Goal: Transaction & Acquisition: Obtain resource

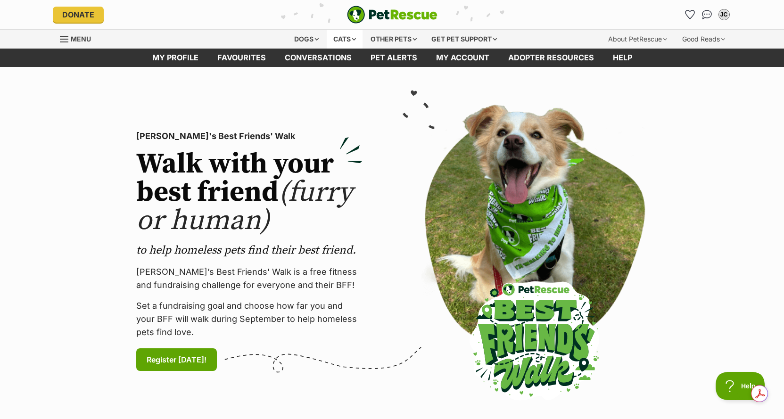
click at [337, 37] on div "Cats" at bounding box center [345, 39] width 36 height 19
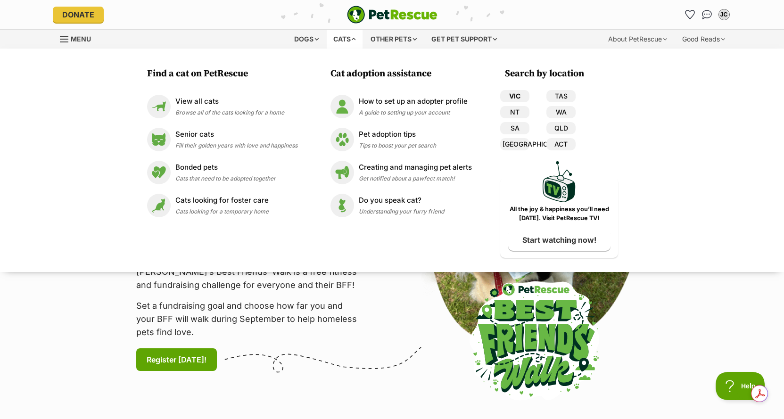
click at [511, 91] on link "VIC" at bounding box center [514, 96] width 29 height 12
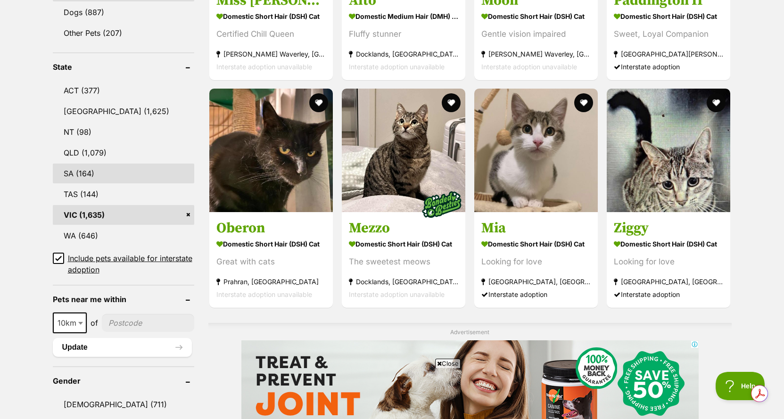
scroll to position [472, 0]
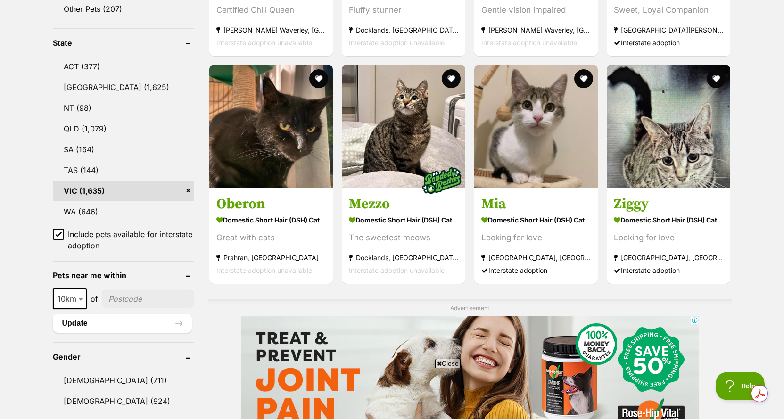
click at [135, 300] on input"] "postcode" at bounding box center [148, 299] width 92 height 18
type input"] "3168"
click at [126, 322] on button "Update" at bounding box center [122, 323] width 139 height 19
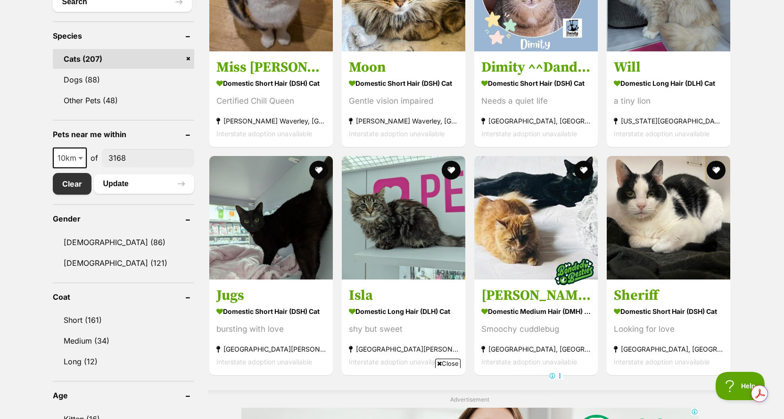
scroll to position [424, 0]
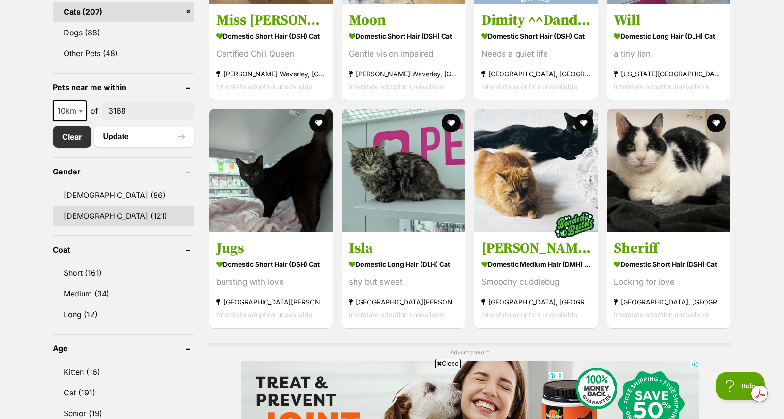
click at [90, 215] on link "Female (121)" at bounding box center [123, 216] width 141 height 20
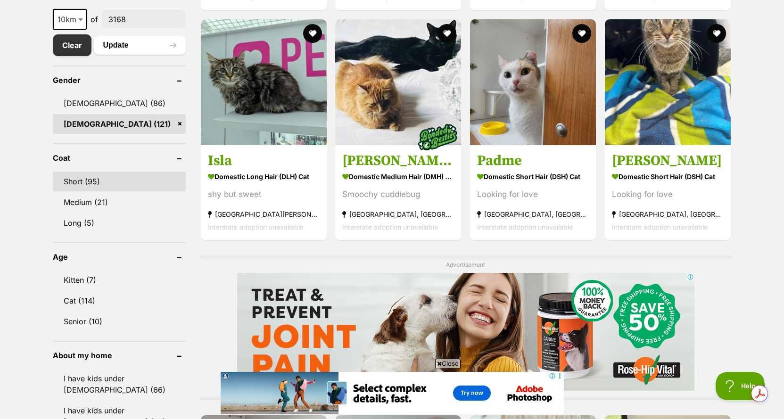
click at [76, 178] on link "Short (95)" at bounding box center [119, 182] width 133 height 20
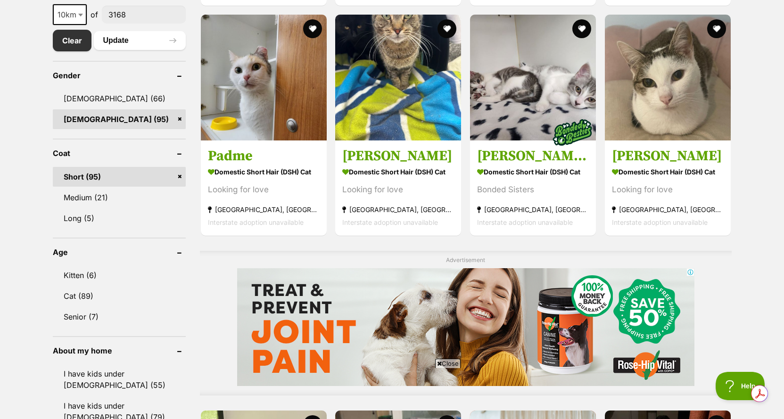
scroll to position [566, 0]
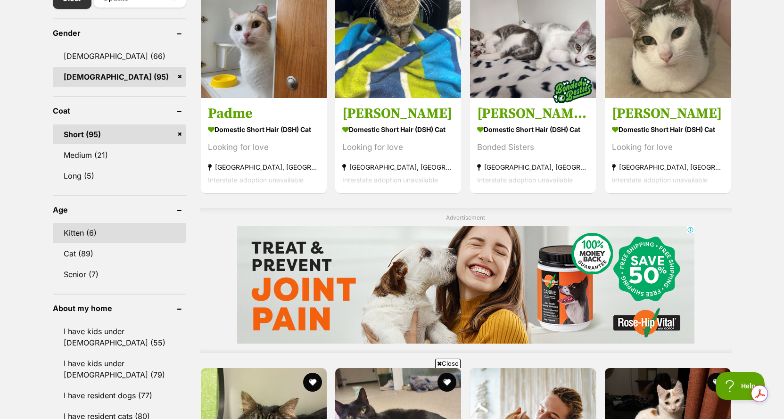
click at [79, 234] on link "Kitten (6)" at bounding box center [119, 233] width 133 height 20
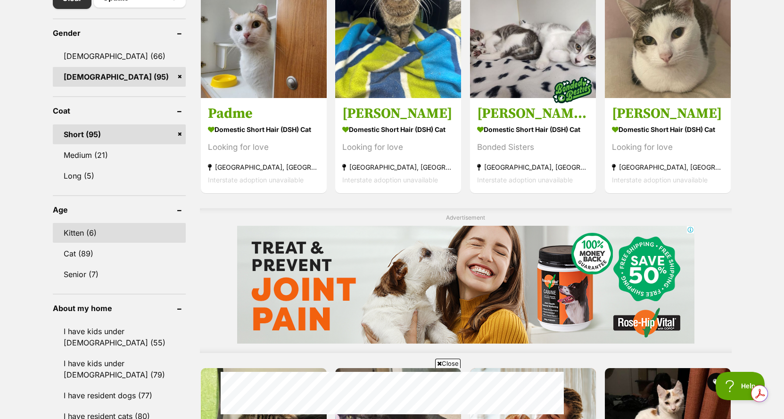
scroll to position [0, 0]
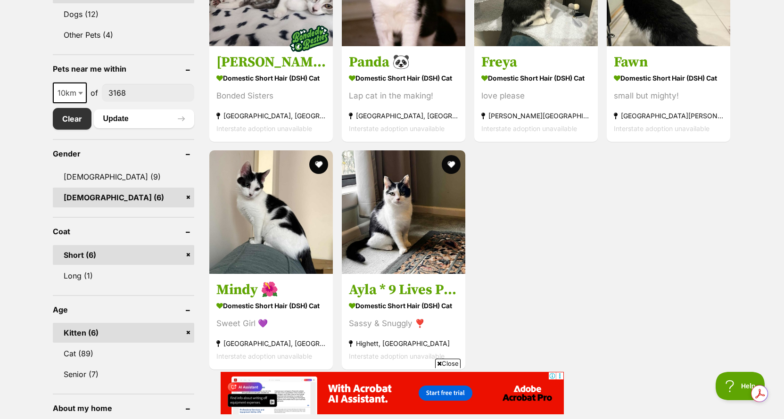
scroll to position [472, 0]
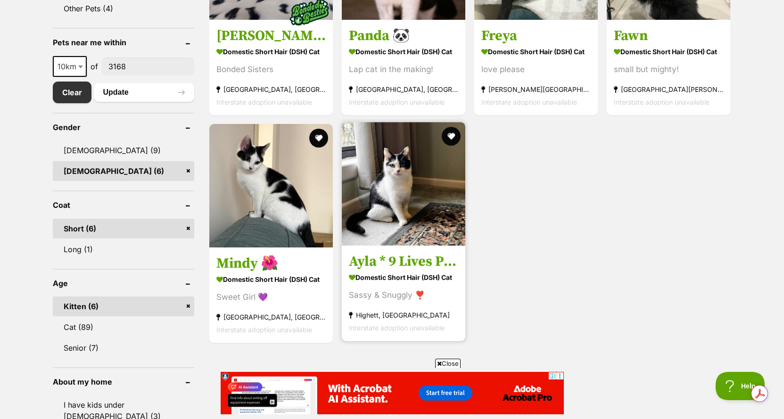
click at [396, 277] on strong "Domestic Short Hair (DSH) Cat" at bounding box center [403, 278] width 109 height 14
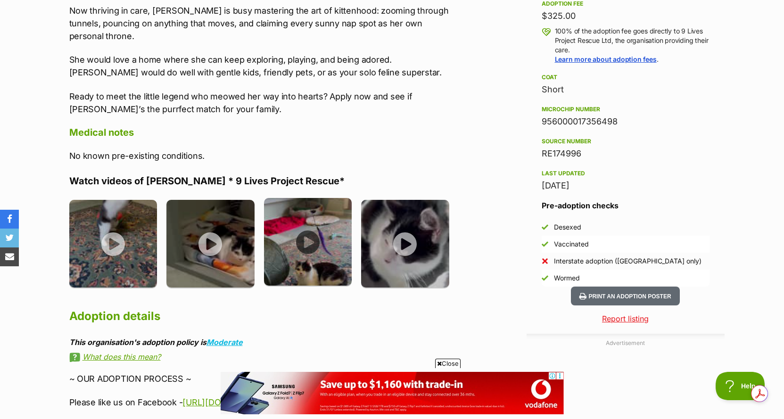
click at [307, 227] on img at bounding box center [308, 242] width 88 height 88
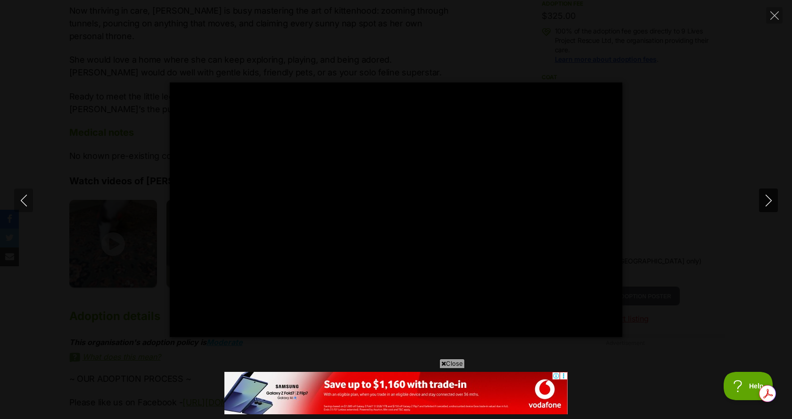
click at [772, 203] on icon "Next" at bounding box center [769, 201] width 12 height 12
type input "26.75"
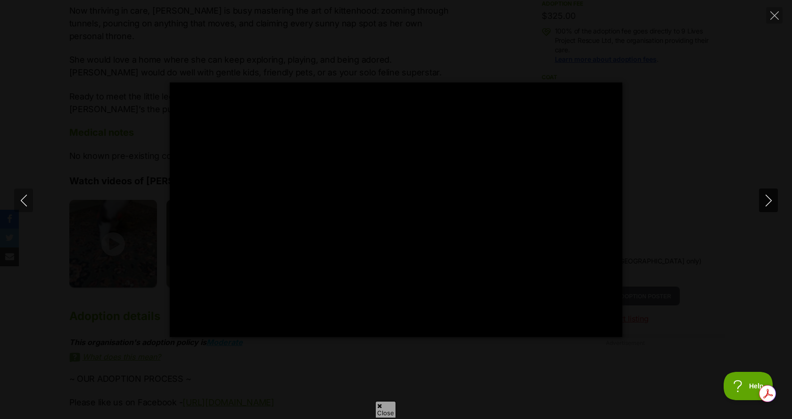
click at [772, 203] on icon "Next" at bounding box center [769, 201] width 12 height 12
type input "18.19"
click at [776, 17] on icon "Close" at bounding box center [775, 15] width 8 height 8
type input "62.61"
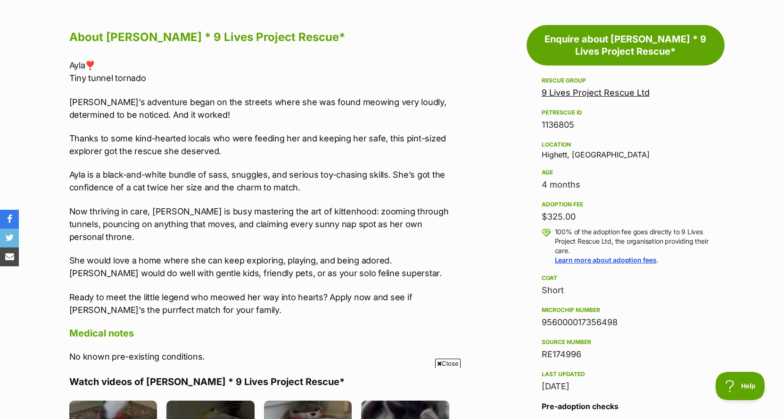
scroll to position [472, 0]
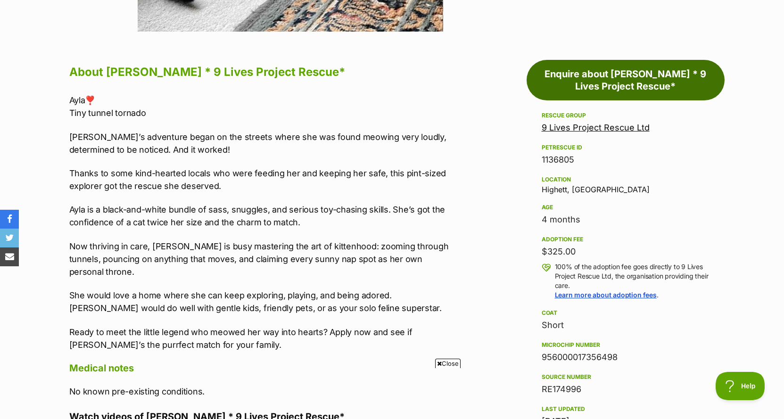
click at [615, 81] on link "Enquire about Ayla * 9 Lives Project Rescue*" at bounding box center [626, 80] width 198 height 41
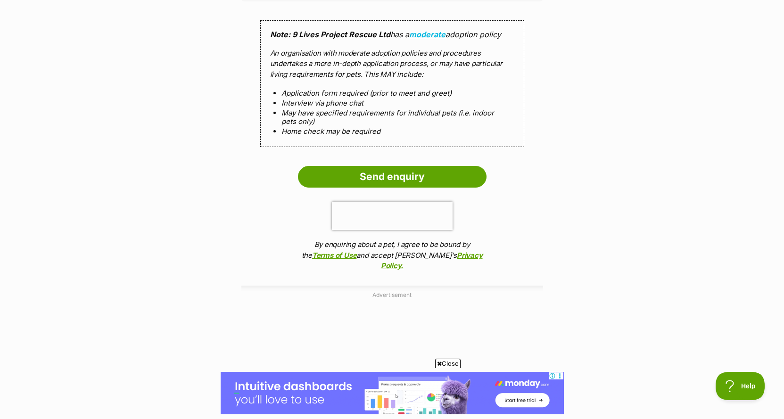
scroll to position [943, 0]
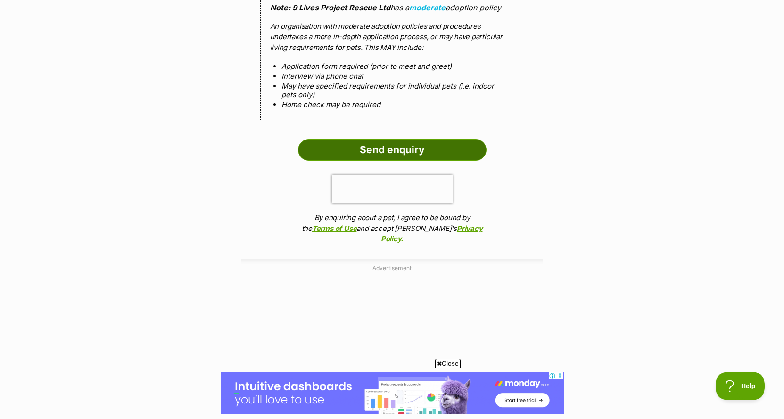
click at [382, 146] on input "Send enquiry" at bounding box center [392, 150] width 189 height 22
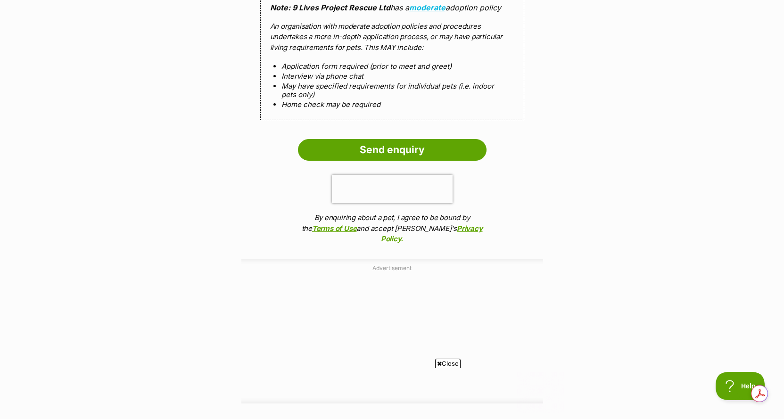
scroll to position [0, 0]
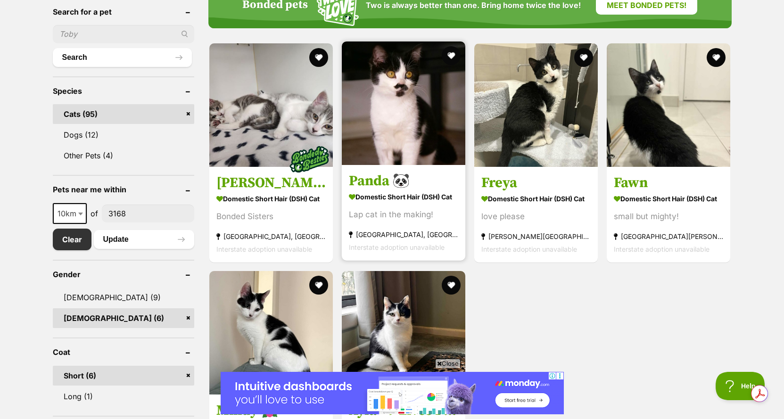
click at [411, 162] on img at bounding box center [404, 104] width 124 height 124
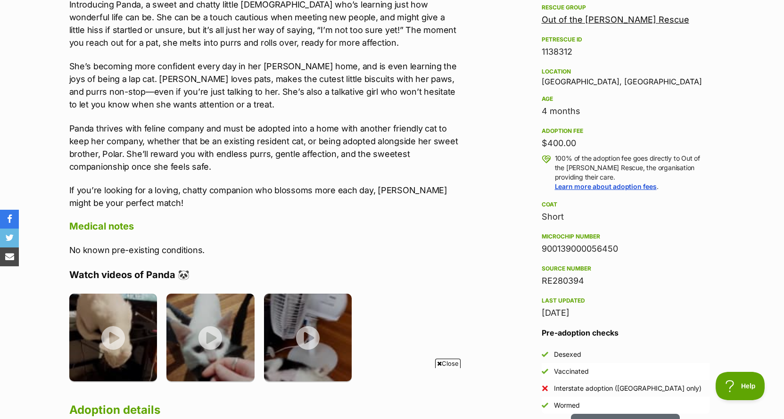
scroll to position [660, 0]
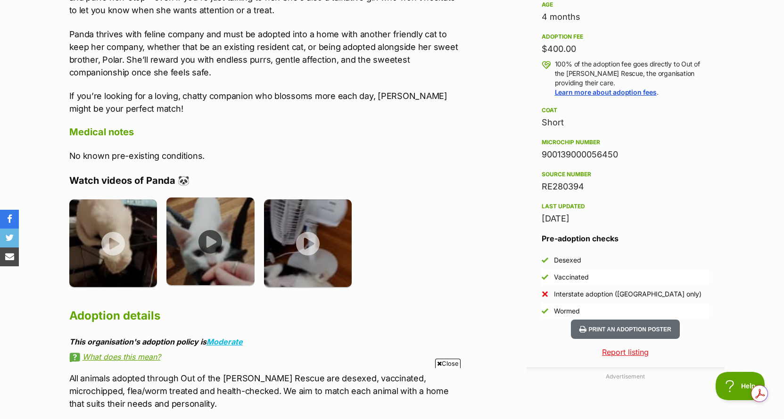
click at [213, 245] on img at bounding box center [210, 242] width 88 height 88
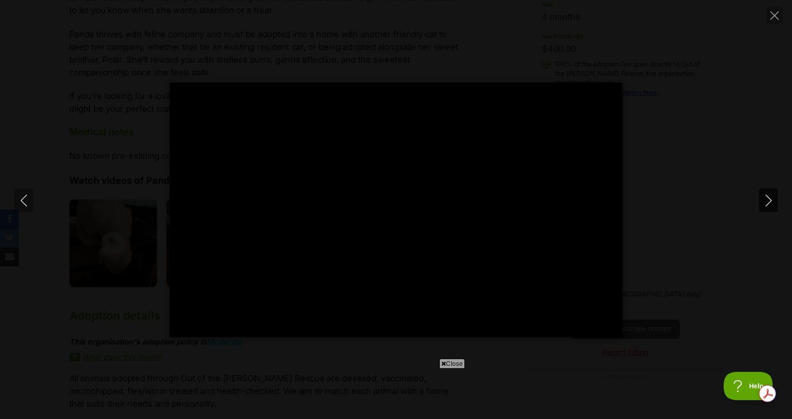
click at [769, 202] on icon "Next" at bounding box center [769, 201] width 12 height 12
type input "81.67"
type input "100"
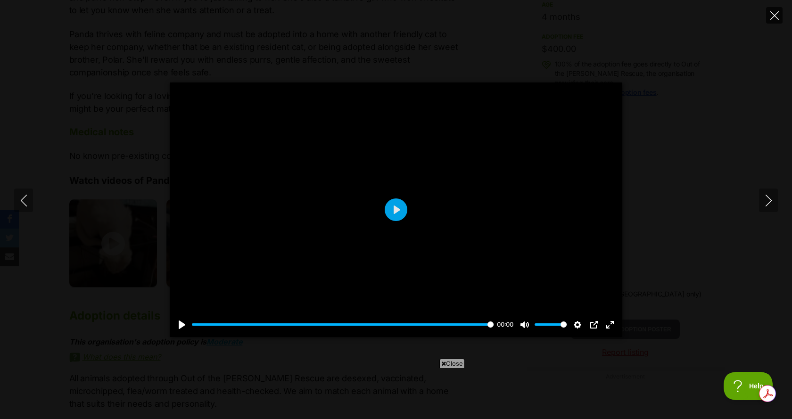
click at [774, 22] on button "Close" at bounding box center [774, 15] width 17 height 17
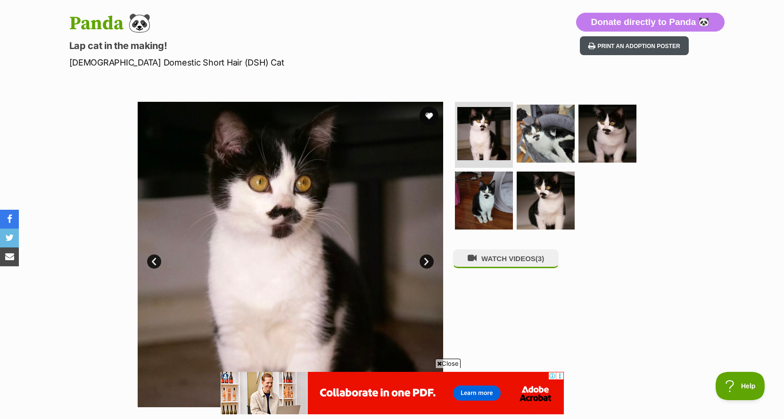
scroll to position [0, 0]
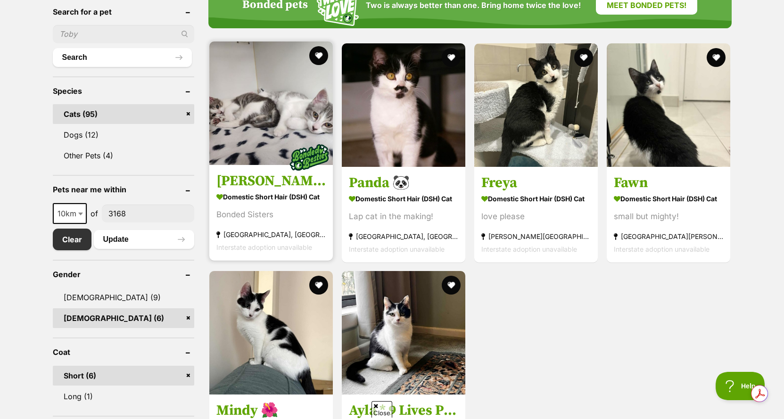
click at [265, 190] on link "Bella and Rosalie Domestic Short Hair (DSH) Cat Bonded Sisters Keysborough, VIC…" at bounding box center [271, 213] width 124 height 96
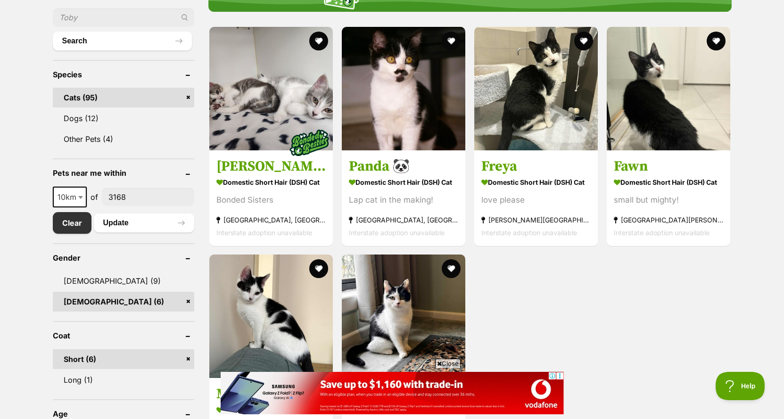
scroll to position [324, 0]
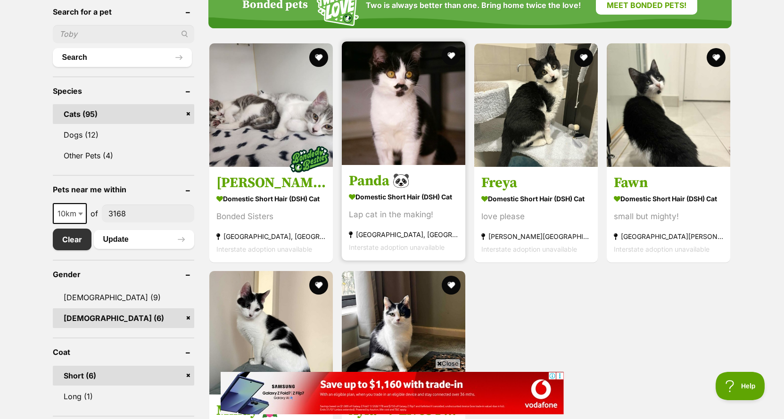
click at [393, 132] on img at bounding box center [404, 104] width 124 height 124
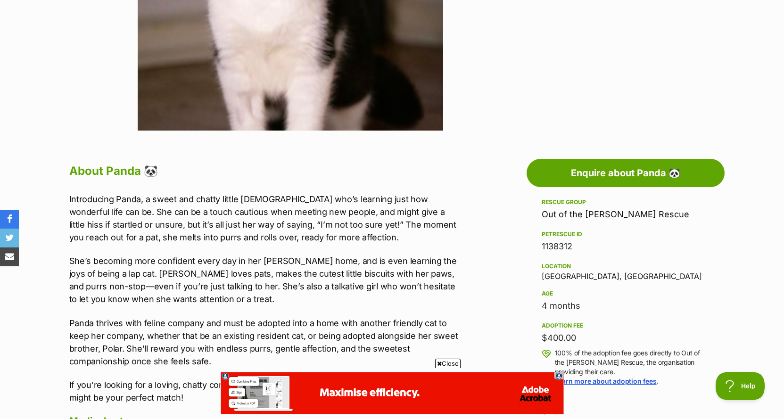
scroll to position [236, 0]
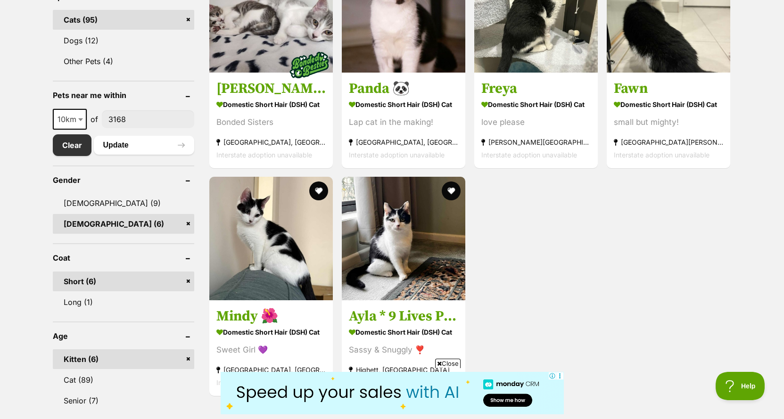
scroll to position [466, 0]
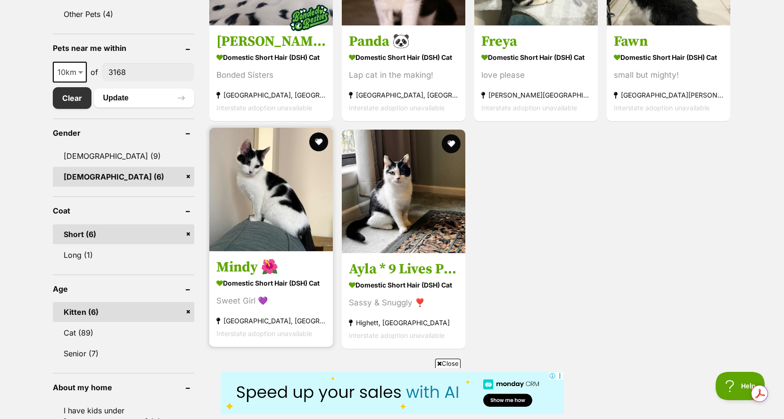
click at [287, 224] on img at bounding box center [271, 190] width 124 height 124
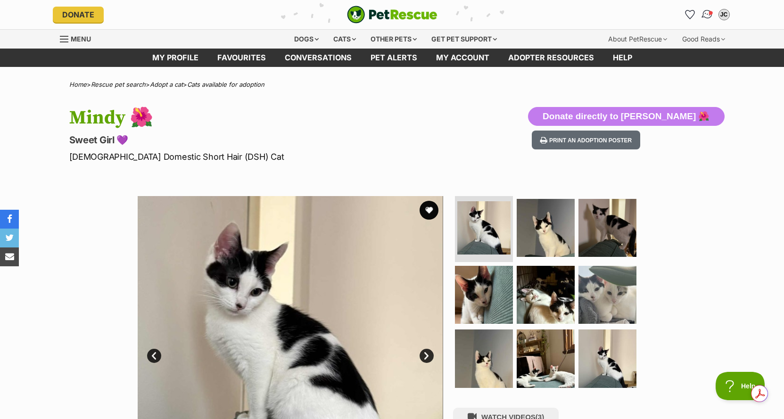
click at [707, 16] on img "Conversations" at bounding box center [707, 14] width 13 height 12
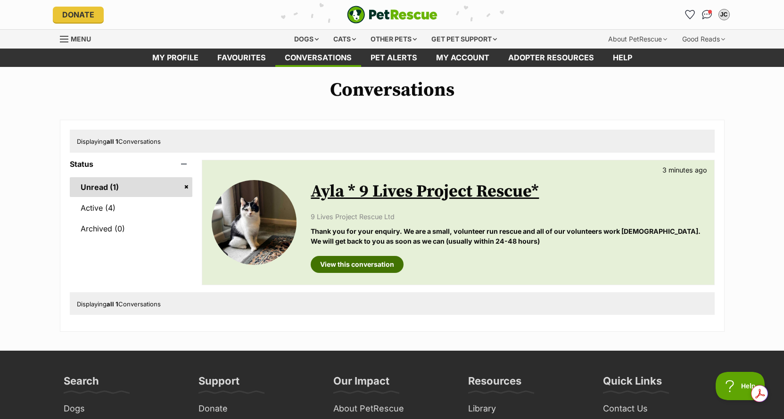
click at [349, 265] on link "View this conversation" at bounding box center [357, 264] width 93 height 17
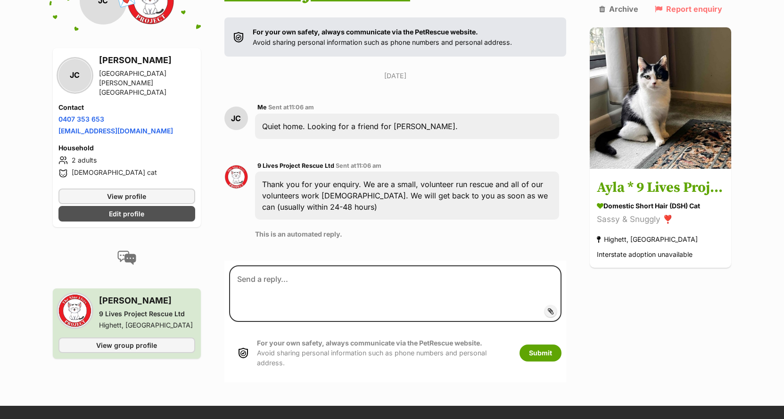
scroll to position [188, 0]
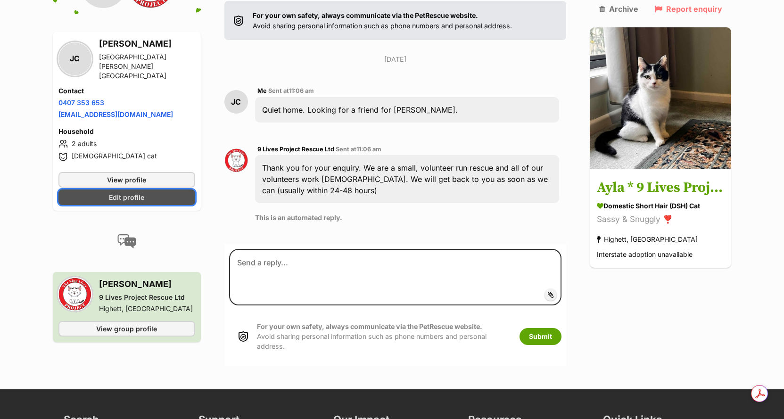
click at [122, 192] on span "Edit profile" at bounding box center [126, 197] width 35 height 10
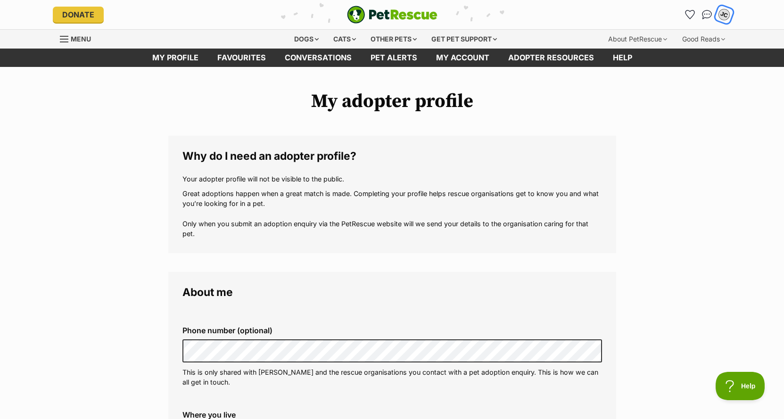
click at [726, 16] on div "JC" at bounding box center [724, 14] width 12 height 12
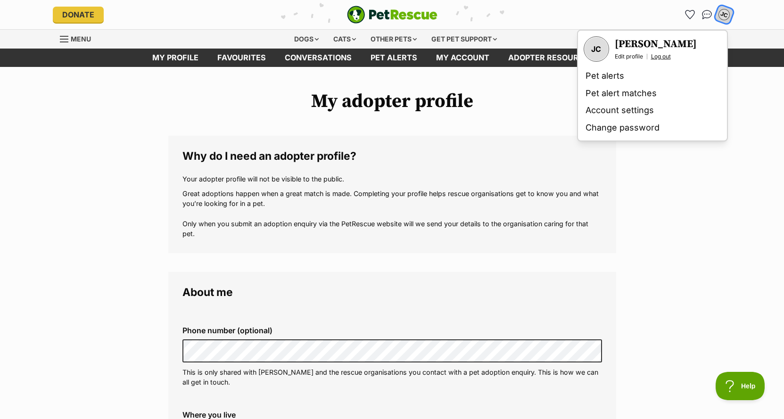
click at [665, 57] on link "Log out" at bounding box center [661, 57] width 20 height 8
